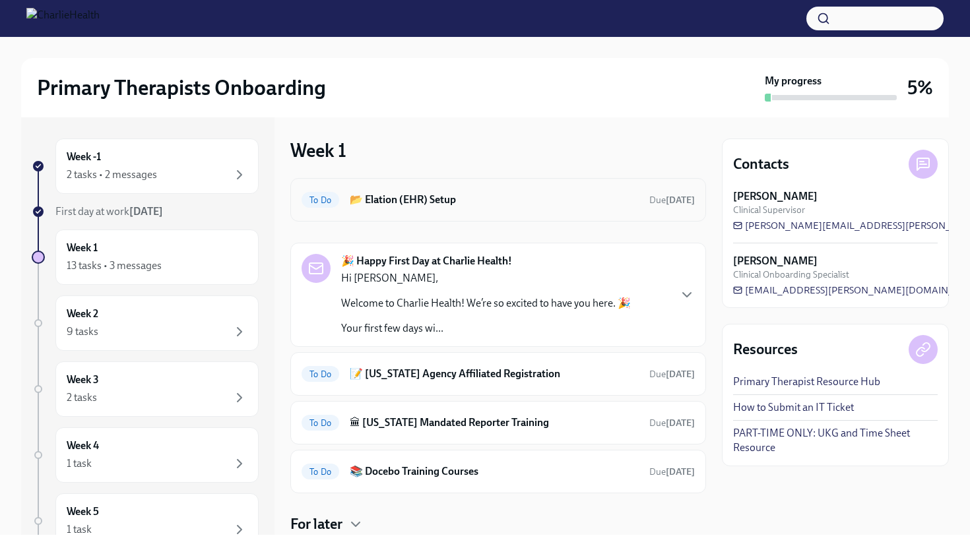
click at [414, 197] on h6 "📂 Elation (EHR) Setup" at bounding box center [494, 200] width 289 height 15
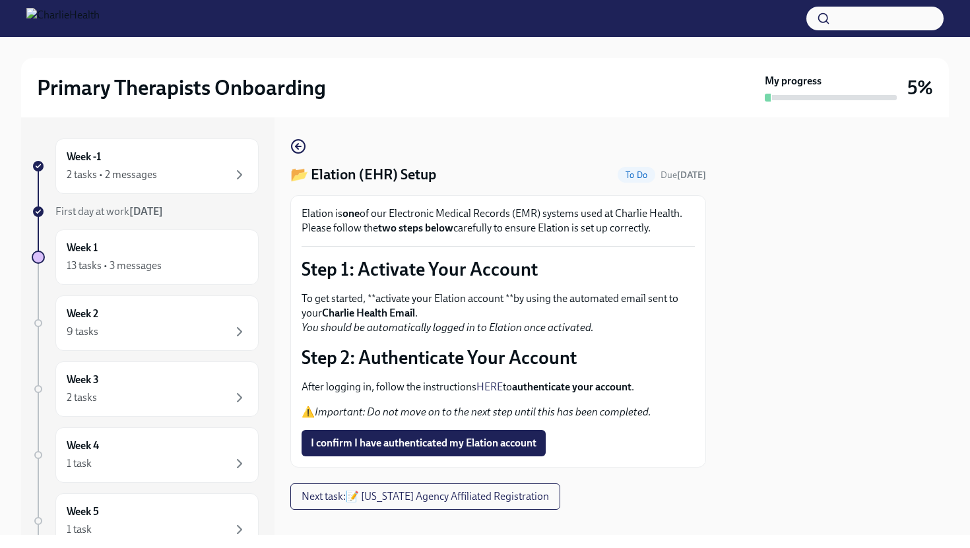
scroll to position [17, 0]
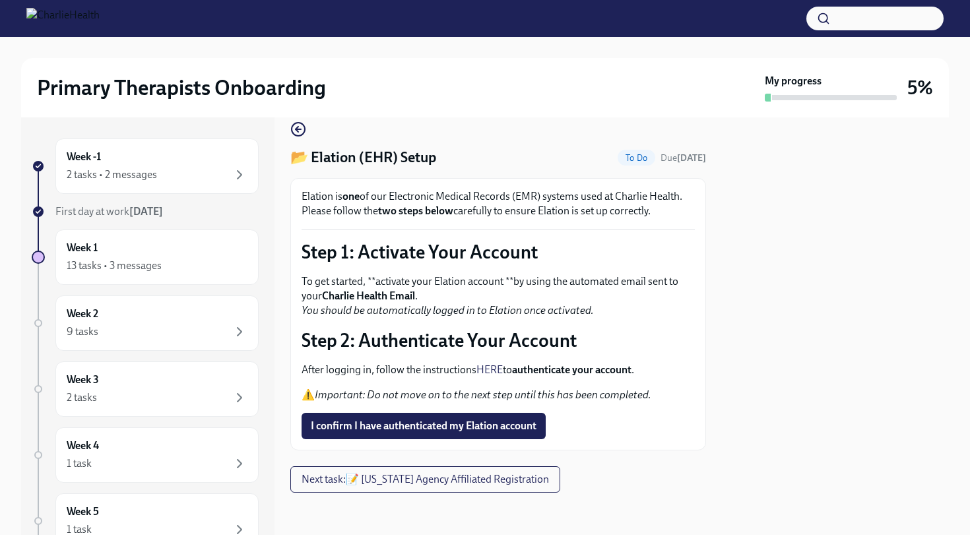
click at [493, 367] on link "HERE" at bounding box center [489, 369] width 26 height 13
click at [571, 371] on strong "authenticate your account" at bounding box center [571, 369] width 119 height 13
click at [501, 367] on link "HERE" at bounding box center [489, 369] width 26 height 13
click at [388, 428] on span "I confirm I have authenticated my Elation account" at bounding box center [424, 425] width 226 height 13
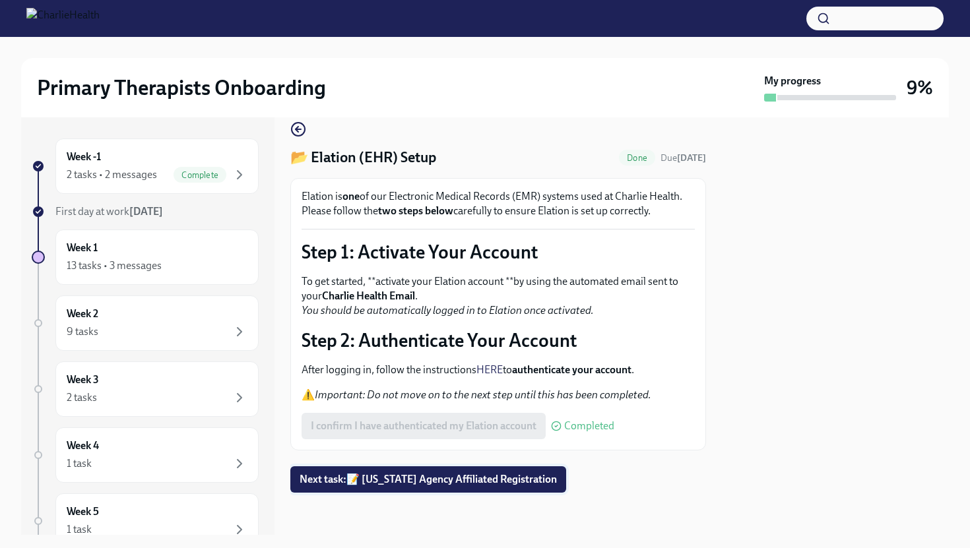
click at [402, 481] on span "Next task : 📝 Washington Agency Affiliated Registration" at bounding box center [427, 479] width 257 height 13
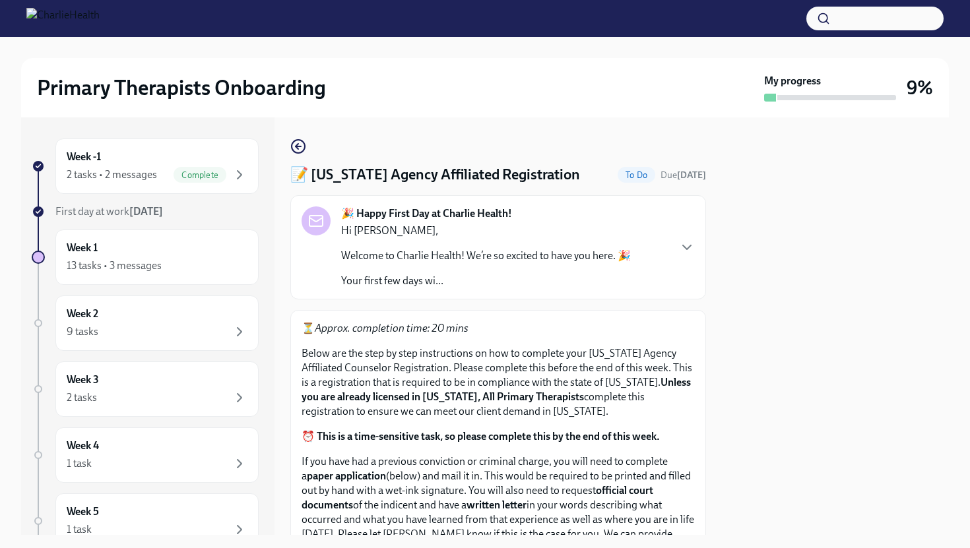
click at [441, 279] on p "Your first few days wi..." at bounding box center [486, 281] width 290 height 15
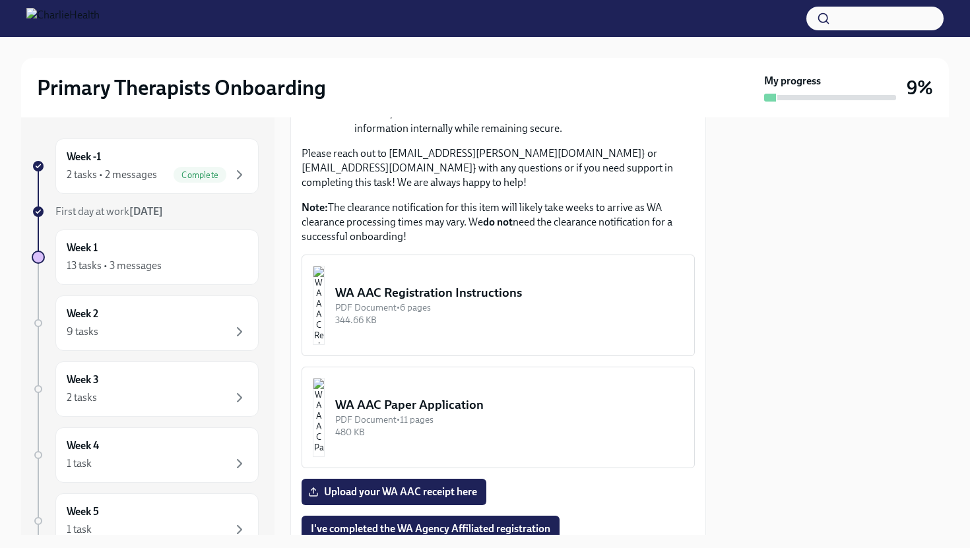
scroll to position [1648, 0]
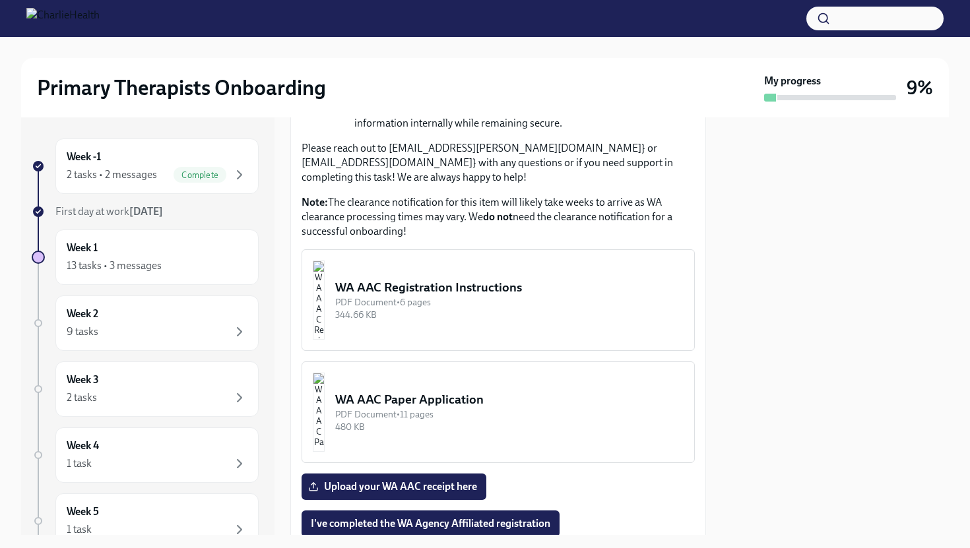
click at [398, 296] on div "WA AAC Registration Instructions" at bounding box center [509, 287] width 348 height 17
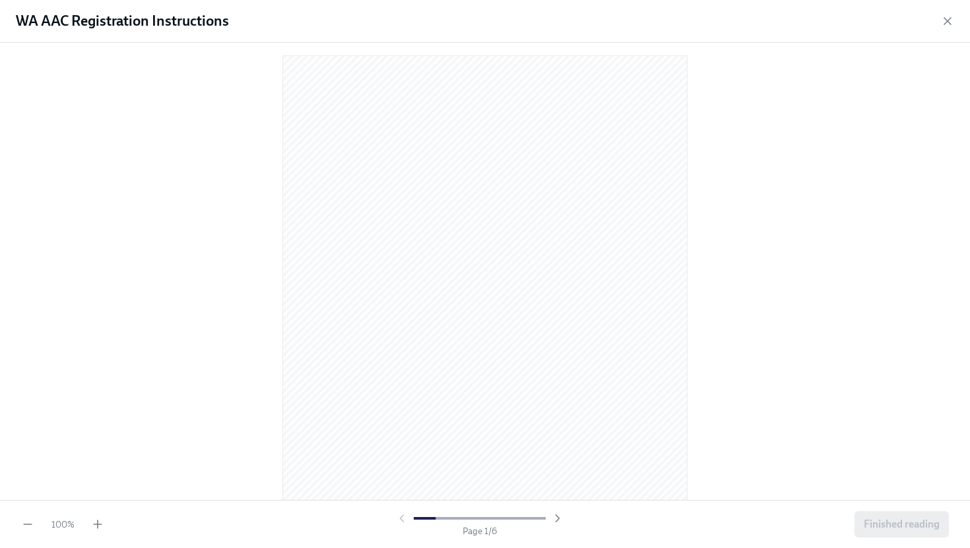
scroll to position [0, 0]
click at [94, 524] on icon "button" at bounding box center [98, 524] width 8 height 0
click at [95, 524] on icon "button" at bounding box center [98, 524] width 8 height 0
click at [556, 515] on icon "button" at bounding box center [556, 518] width 3 height 7
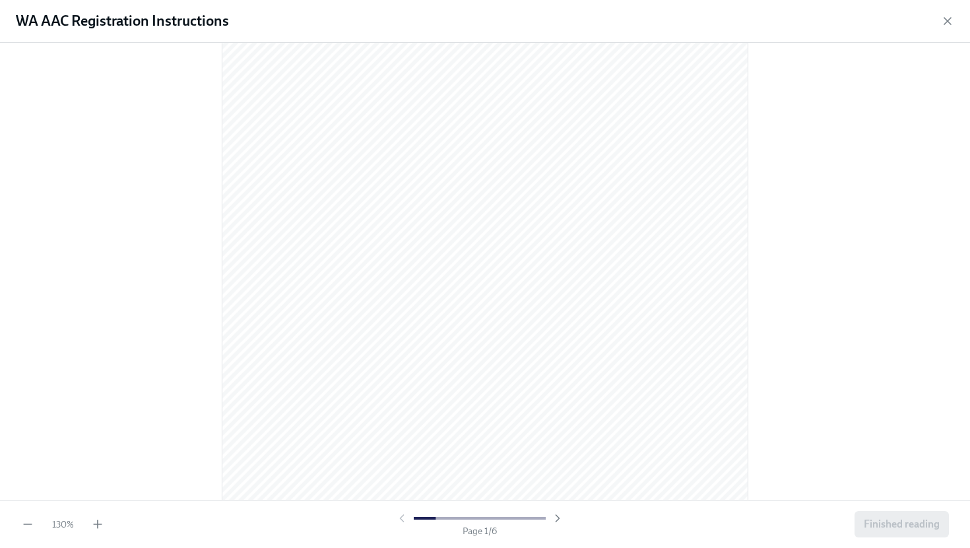
scroll to position [201, 0]
click at [558, 520] on icon "button" at bounding box center [557, 518] width 13 height 13
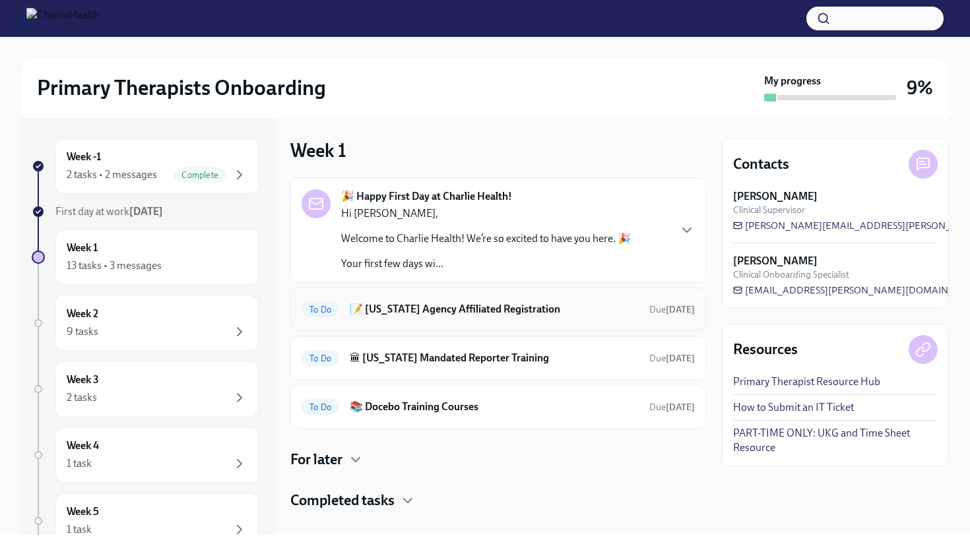
click at [441, 312] on h6 "📝 [US_STATE] Agency Affiliated Registration" at bounding box center [494, 309] width 289 height 15
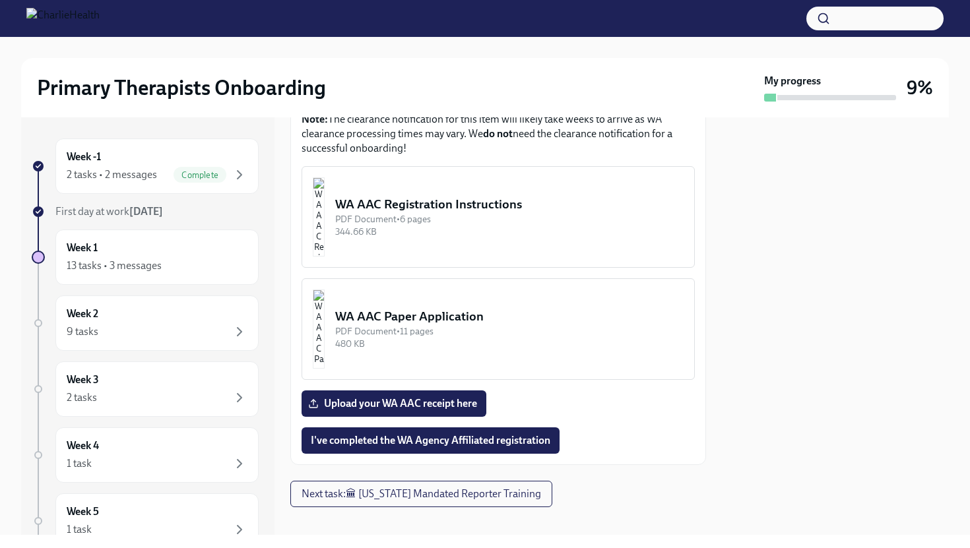
scroll to position [766, 0]
click at [441, 325] on div "PDF Document • 11 pages" at bounding box center [509, 331] width 348 height 13
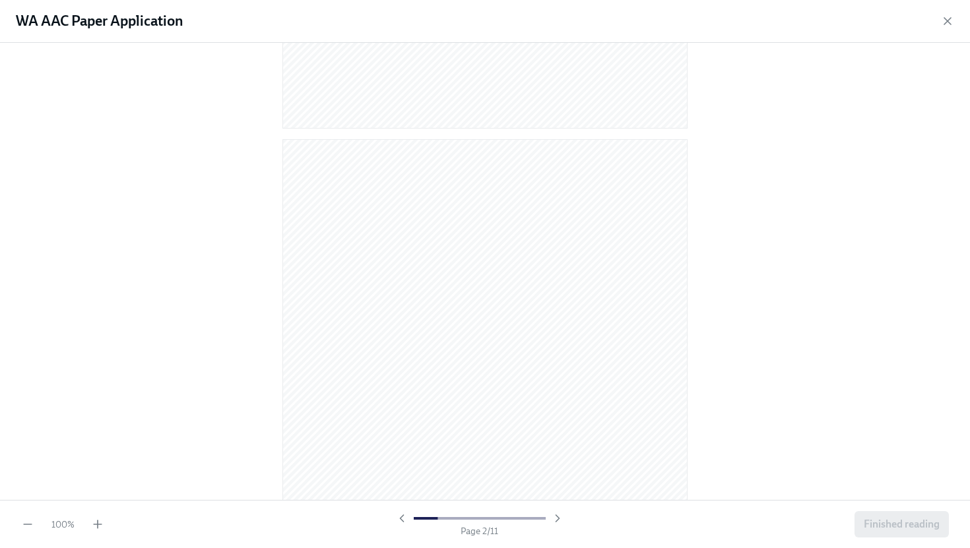
scroll to position [463, 0]
click at [555, 516] on icon "button" at bounding box center [557, 518] width 13 height 13
click at [401, 520] on icon "button" at bounding box center [401, 518] width 3 height 7
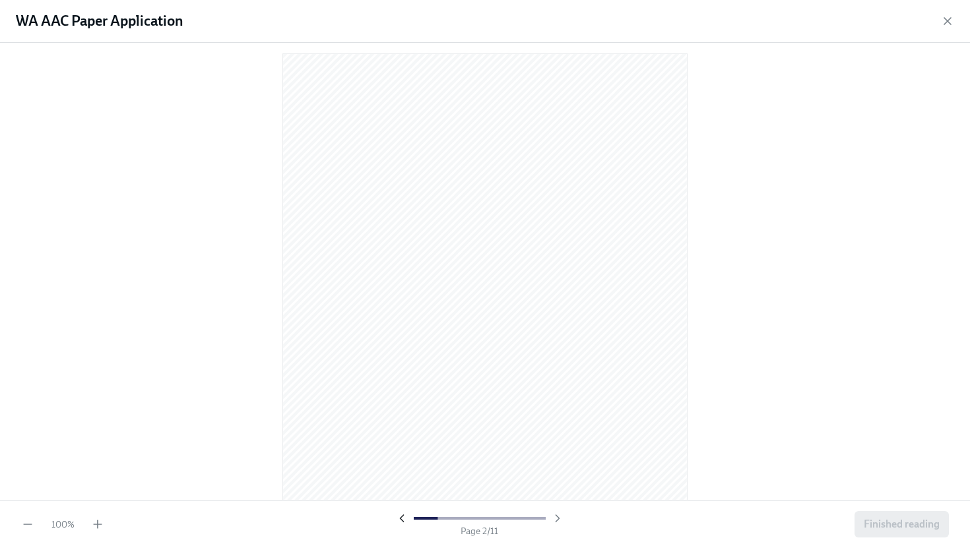
click at [401, 520] on icon "button" at bounding box center [401, 518] width 3 height 7
click at [89, 523] on div "100 %" at bounding box center [62, 524] width 83 height 13
click at [100, 521] on icon "button" at bounding box center [97, 524] width 13 height 13
